Goal: Task Accomplishment & Management: Use online tool/utility

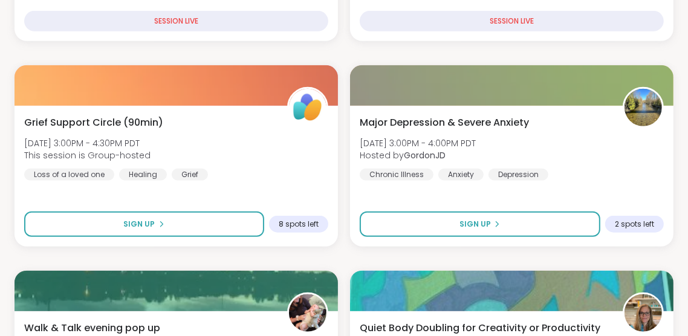
scroll to position [628, 0]
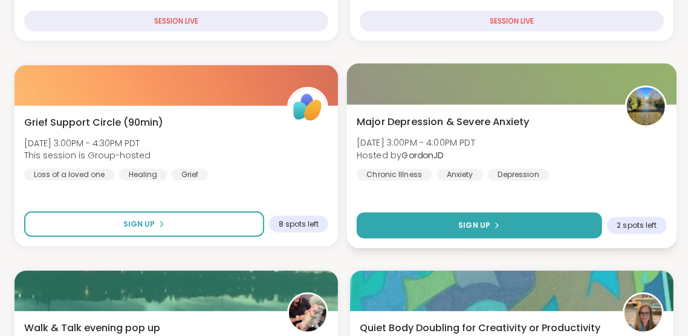
click at [463, 229] on span "Sign Up" at bounding box center [474, 225] width 32 height 11
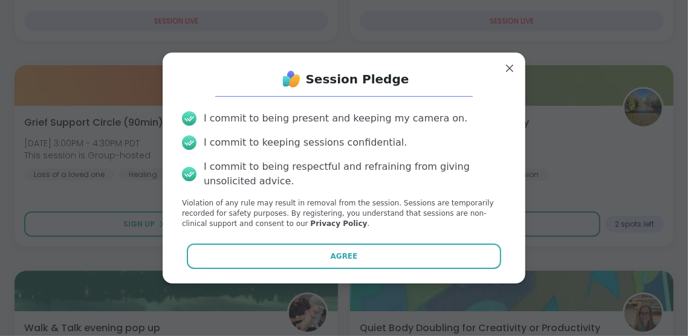
click at [434, 269] on button "Agree" at bounding box center [344, 256] width 315 height 25
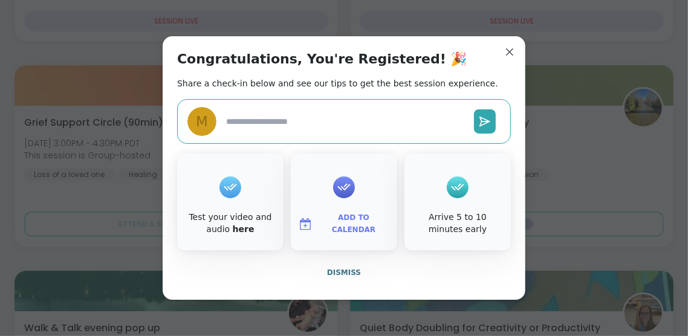
type textarea "*"
click at [230, 197] on icon at bounding box center [230, 187] width 19 height 19
click at [228, 191] on icon at bounding box center [230, 187] width 13 height 7
click at [236, 234] on link "here" at bounding box center [244, 229] width 22 height 10
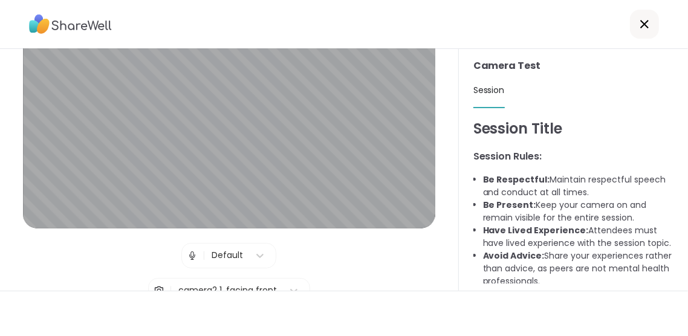
scroll to position [68, 0]
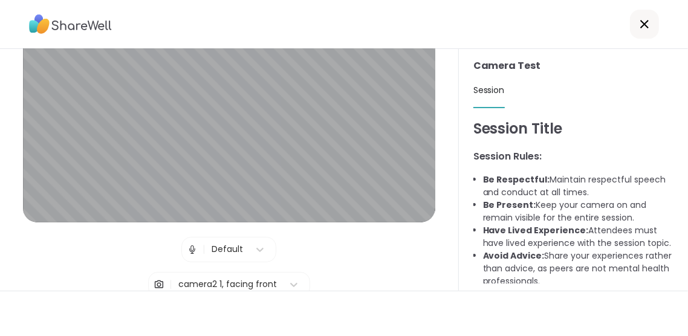
click at [266, 319] on span "Test speaker and microphone" at bounding box center [229, 319] width 126 height 11
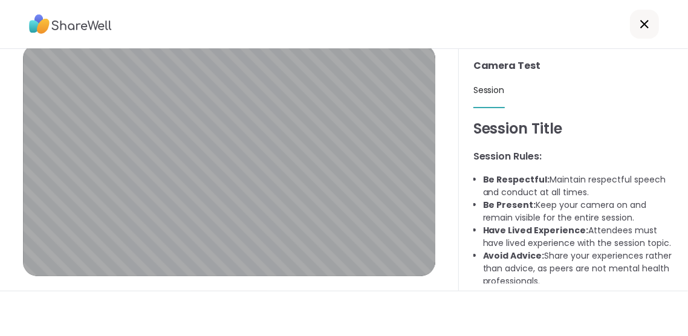
scroll to position [19, 0]
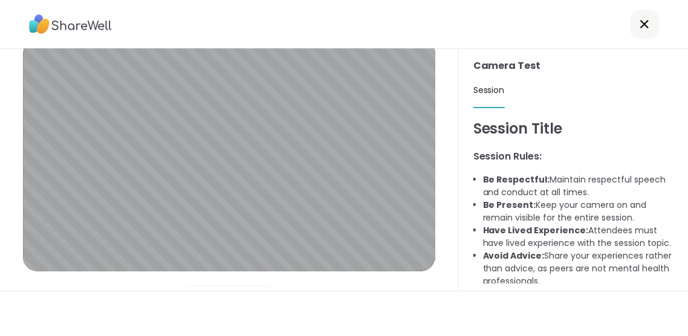
click at [2, 223] on div "Session Lobby | Default | camera2 1, facing front Test speaker and microphone" at bounding box center [229, 170] width 459 height 242
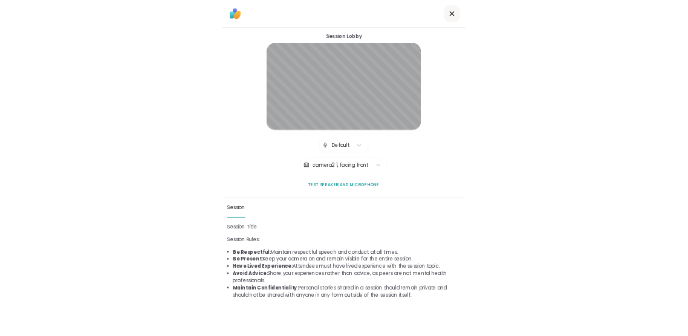
scroll to position [0, 0]
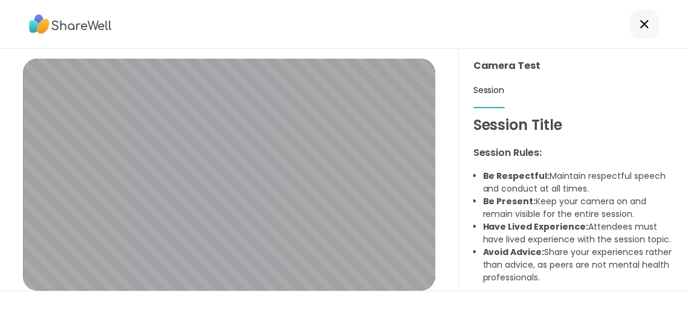
scroll to position [68, 0]
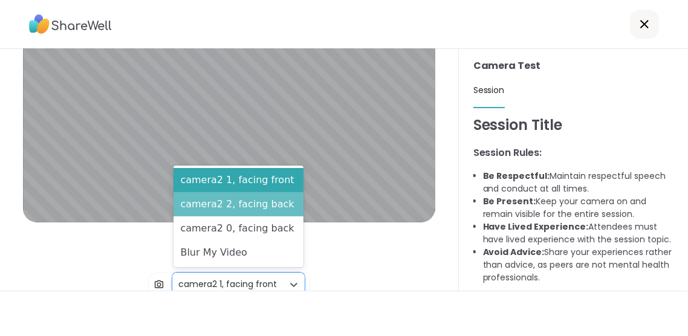
click at [287, 209] on div "camera2 2, facing back" at bounding box center [239, 204] width 131 height 24
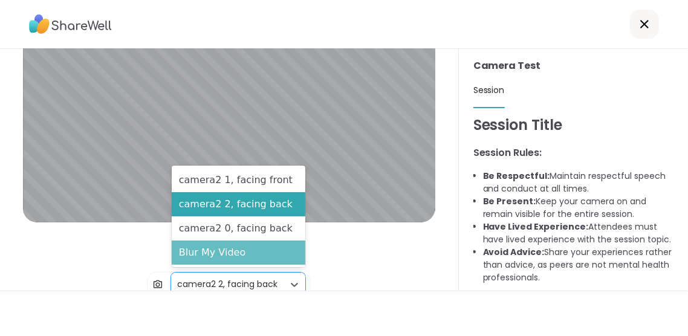
click at [290, 255] on div "Blur My Video" at bounding box center [239, 253] width 134 height 24
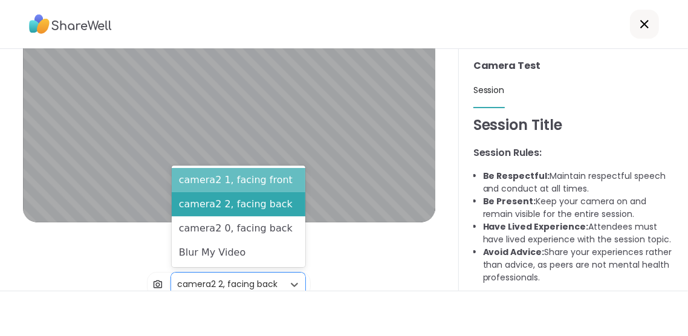
click at [290, 179] on div "camera2 1, facing front" at bounding box center [239, 180] width 134 height 24
click at [292, 178] on div "camera2 1, facing front" at bounding box center [239, 180] width 134 height 24
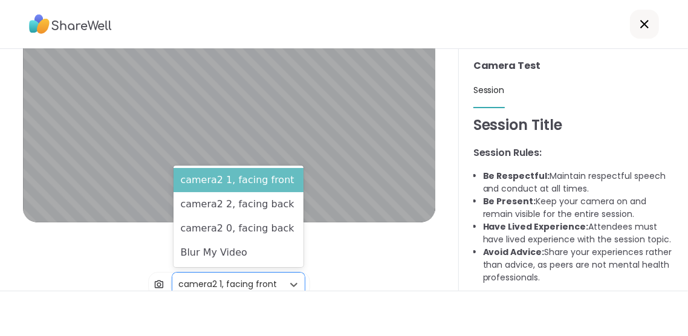
click at [280, 181] on div "camera2 1, facing front" at bounding box center [239, 180] width 131 height 24
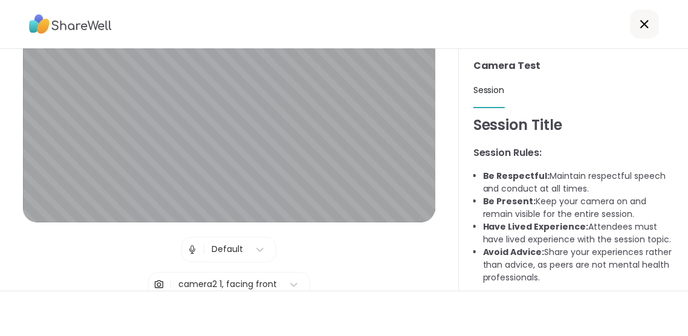
scroll to position [0, 0]
